Goal: Task Accomplishment & Management: Use online tool/utility

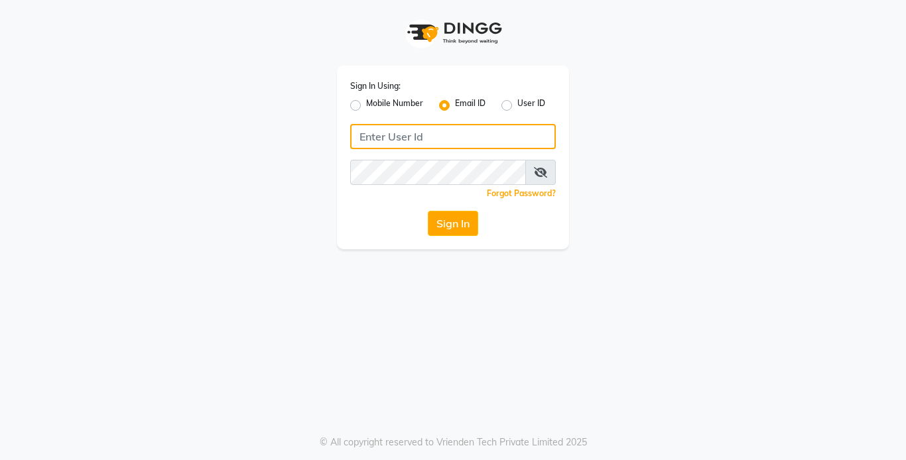
type input "[EMAIL_ADDRESS][DOMAIN_NAME]"
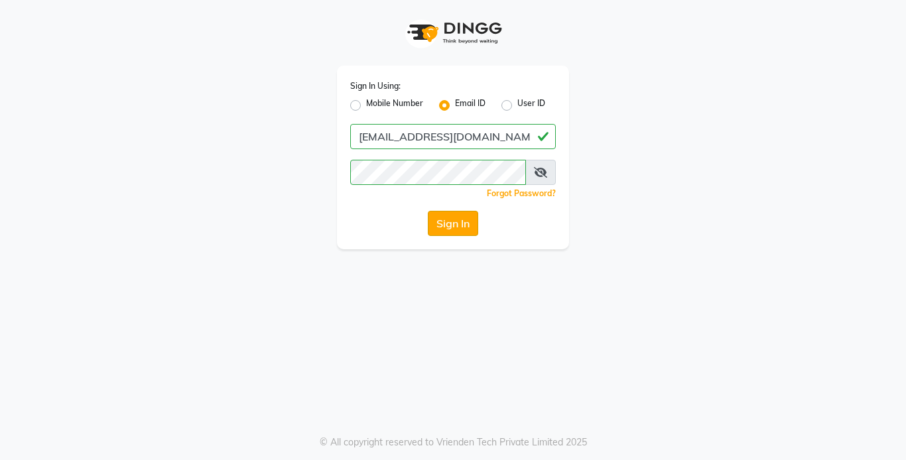
drag, startPoint x: 0, startPoint y: 0, endPoint x: 450, endPoint y: 225, distance: 503.3
click at [450, 225] on button "Sign In" at bounding box center [453, 223] width 50 height 25
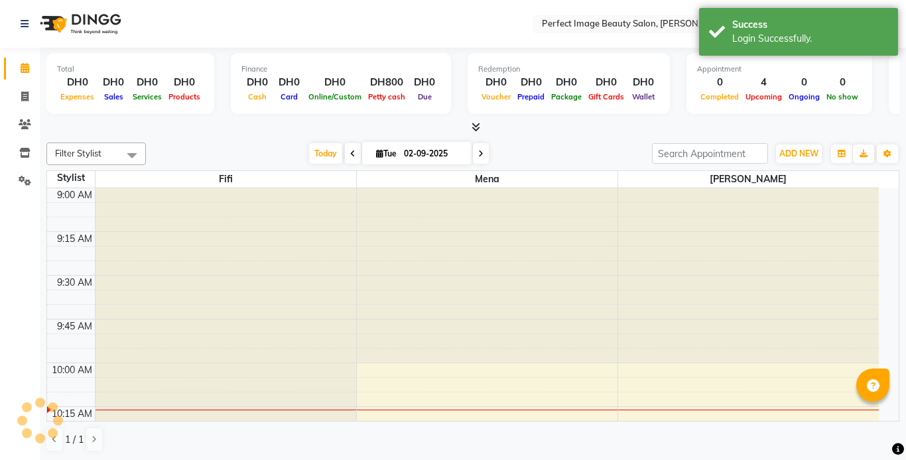
select select "en"
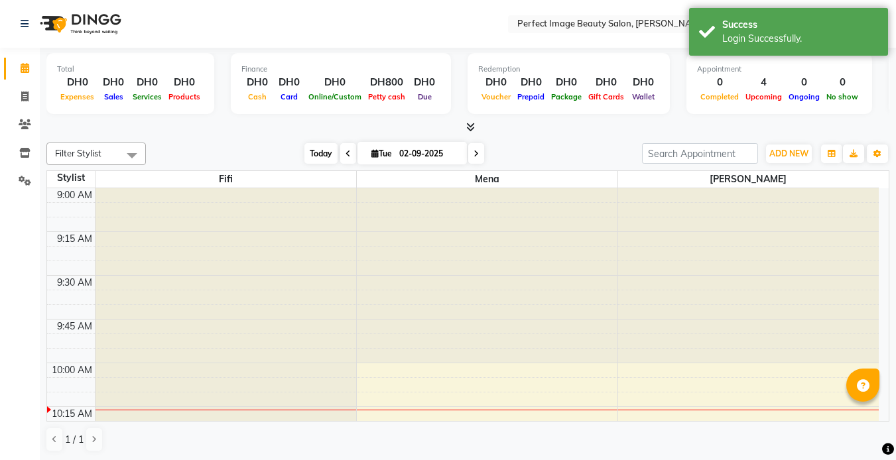
click at [313, 156] on span "Today" at bounding box center [320, 153] width 33 height 21
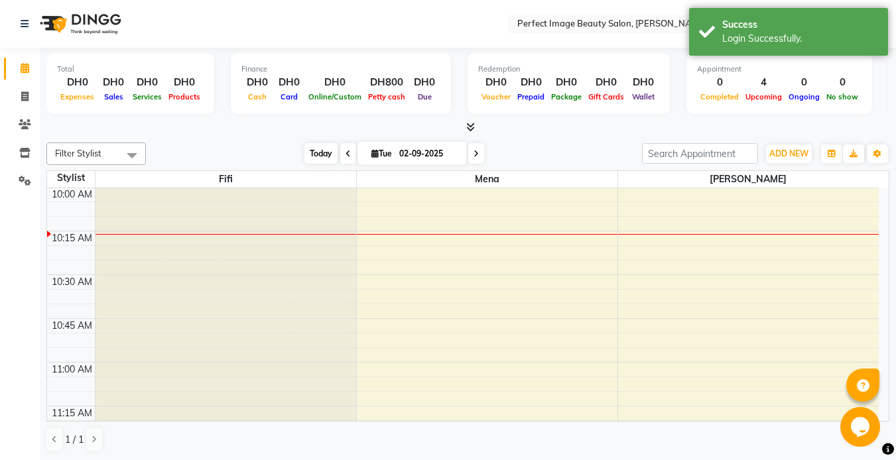
click at [313, 156] on span "Today" at bounding box center [320, 153] width 33 height 21
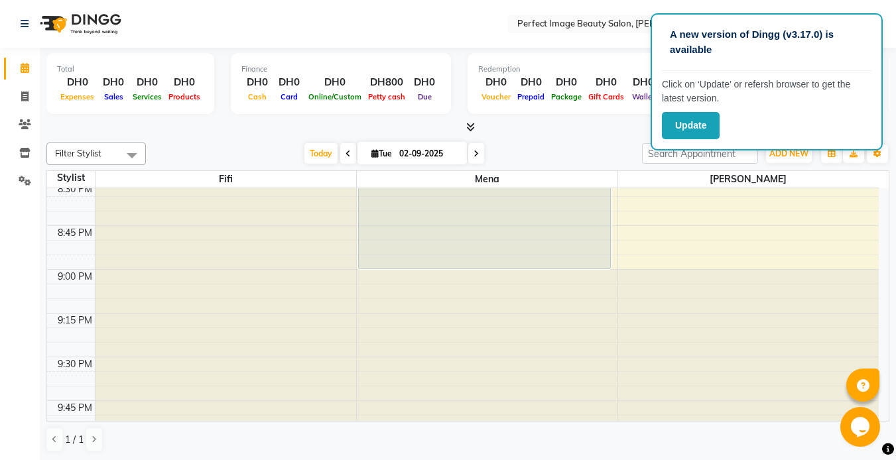
scroll to position [2042, 0]
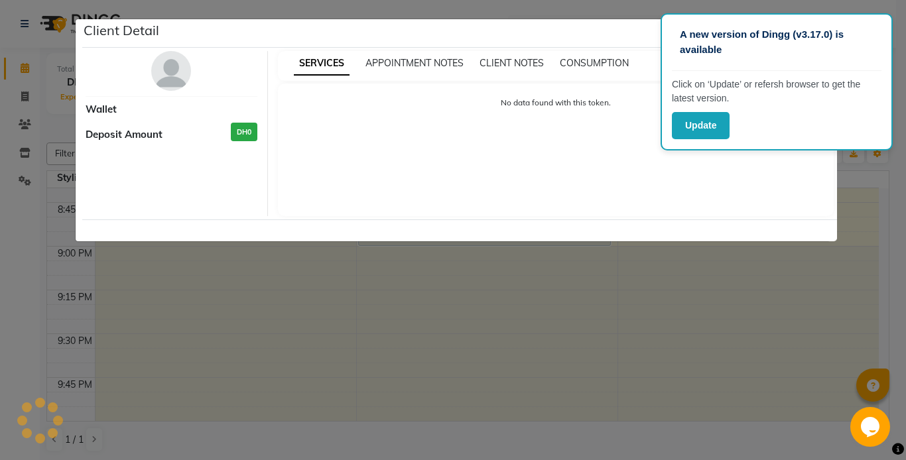
select select "7"
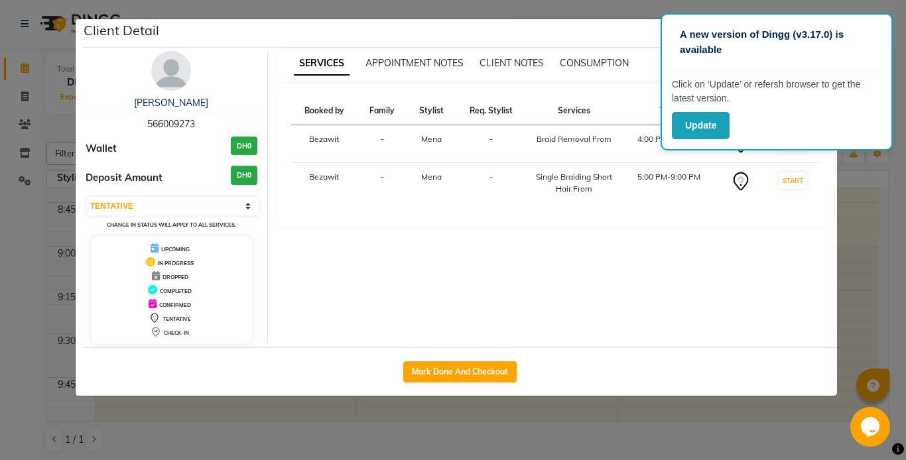
click at [877, 265] on ngb-modal-window "Client Detail [PERSON_NAME] 566009273 Wallet DH0 Deposit Amount DH0 Select IN S…" at bounding box center [453, 230] width 906 height 460
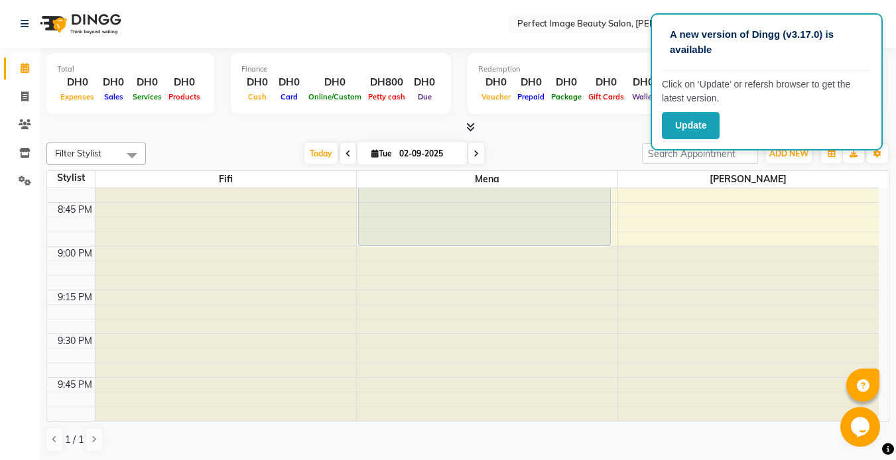
drag, startPoint x: 877, startPoint y: 265, endPoint x: 818, endPoint y: 207, distance: 82.5
click at [796, 161] on button "ADD NEW Toggle Dropdown" at bounding box center [789, 154] width 46 height 19
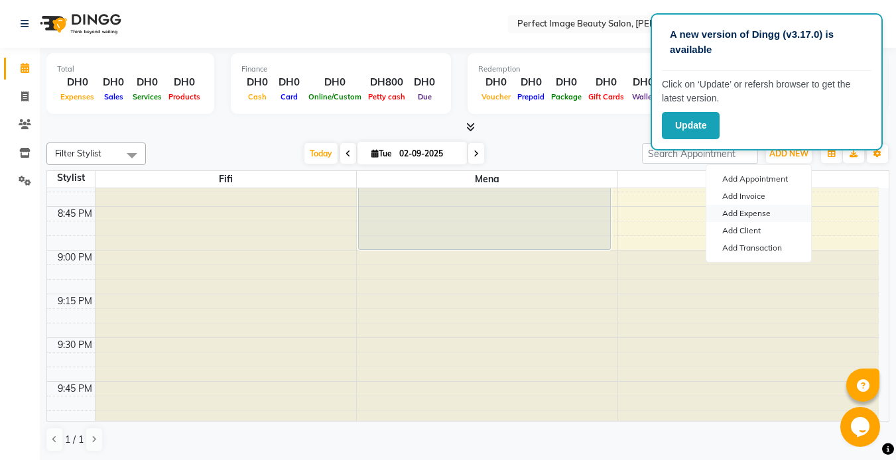
click at [747, 216] on link "Add Expense" at bounding box center [758, 213] width 105 height 17
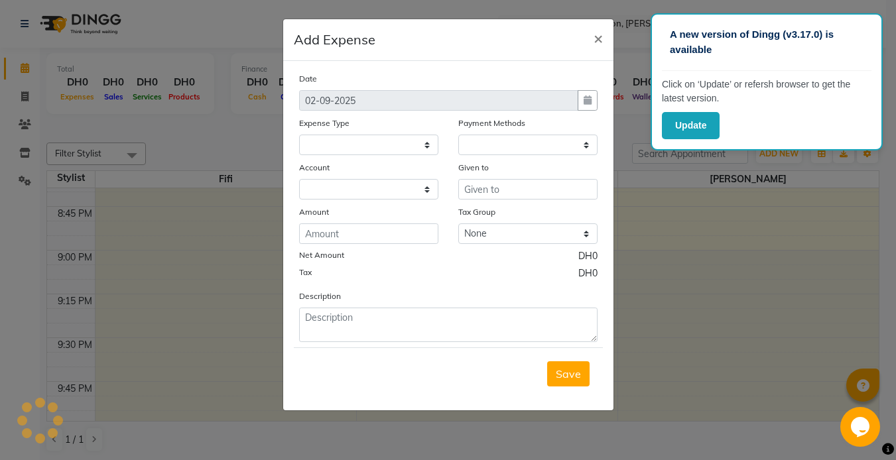
select select
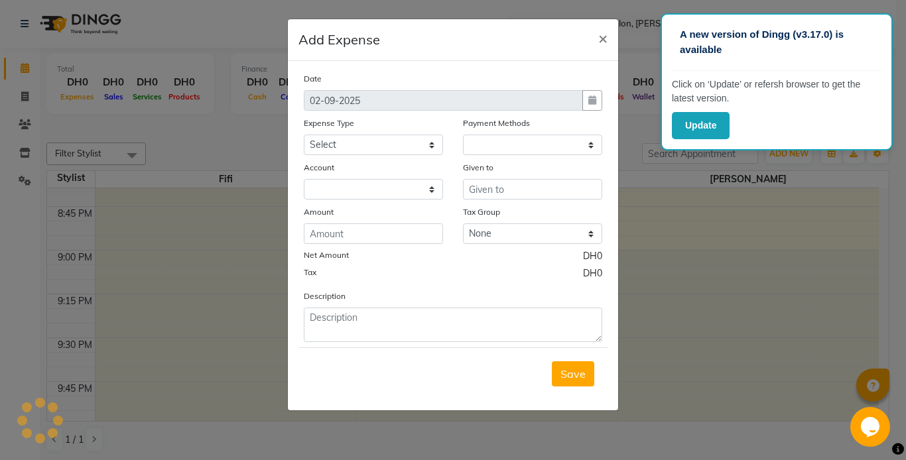
select select "1"
select select "7776"
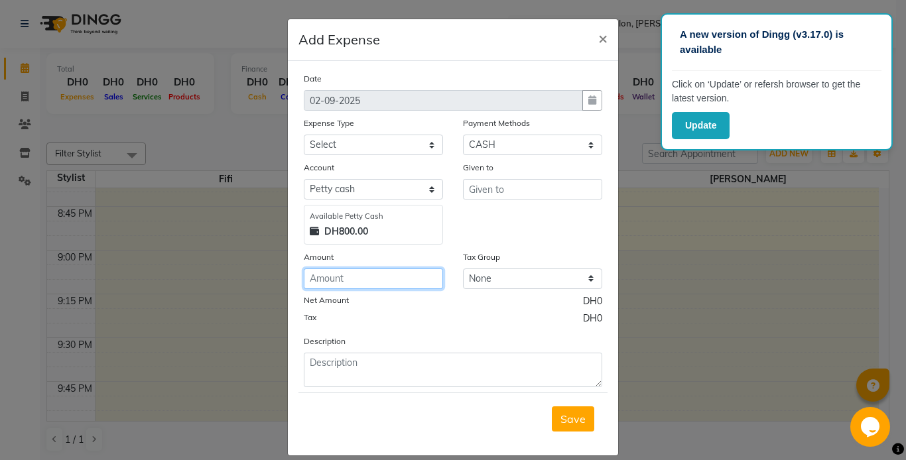
click at [389, 280] on input "number" at bounding box center [373, 279] width 139 height 21
type input "60"
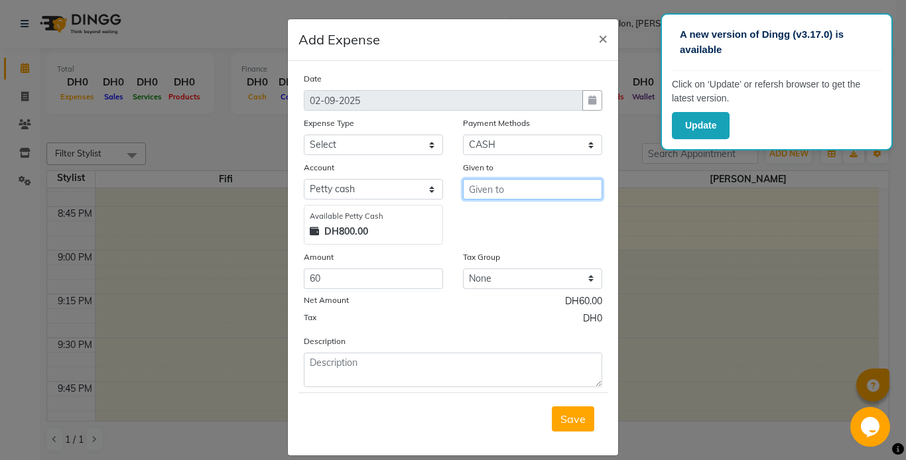
click at [481, 197] on input "text" at bounding box center [532, 189] width 139 height 21
type input "b"
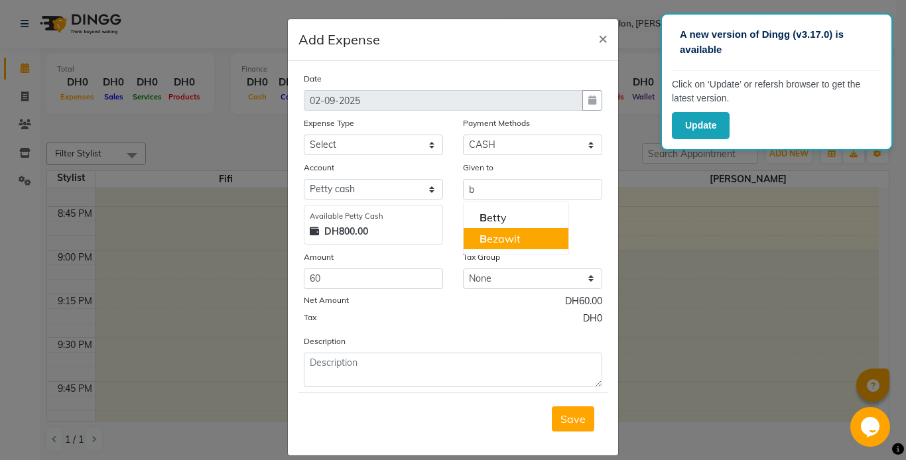
click at [703, 356] on ngb-modal-window "Add Expense × Date [DATE] Expense Type Select Advance Salary Bank charges Car m…" at bounding box center [453, 230] width 906 height 460
